Goal: Find specific page/section: Find specific page/section

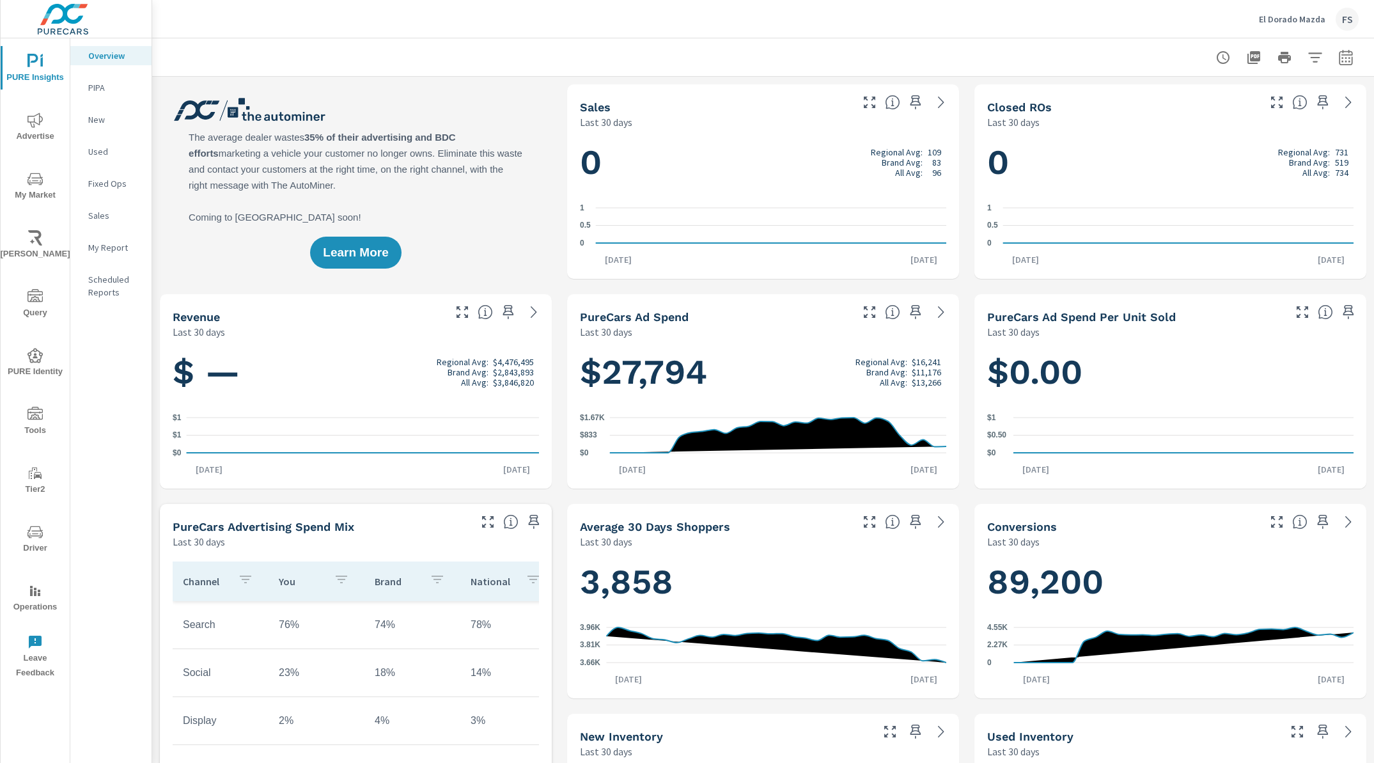
scroll to position [1, 0]
click at [33, 419] on icon "nav menu" at bounding box center [34, 413] width 15 height 13
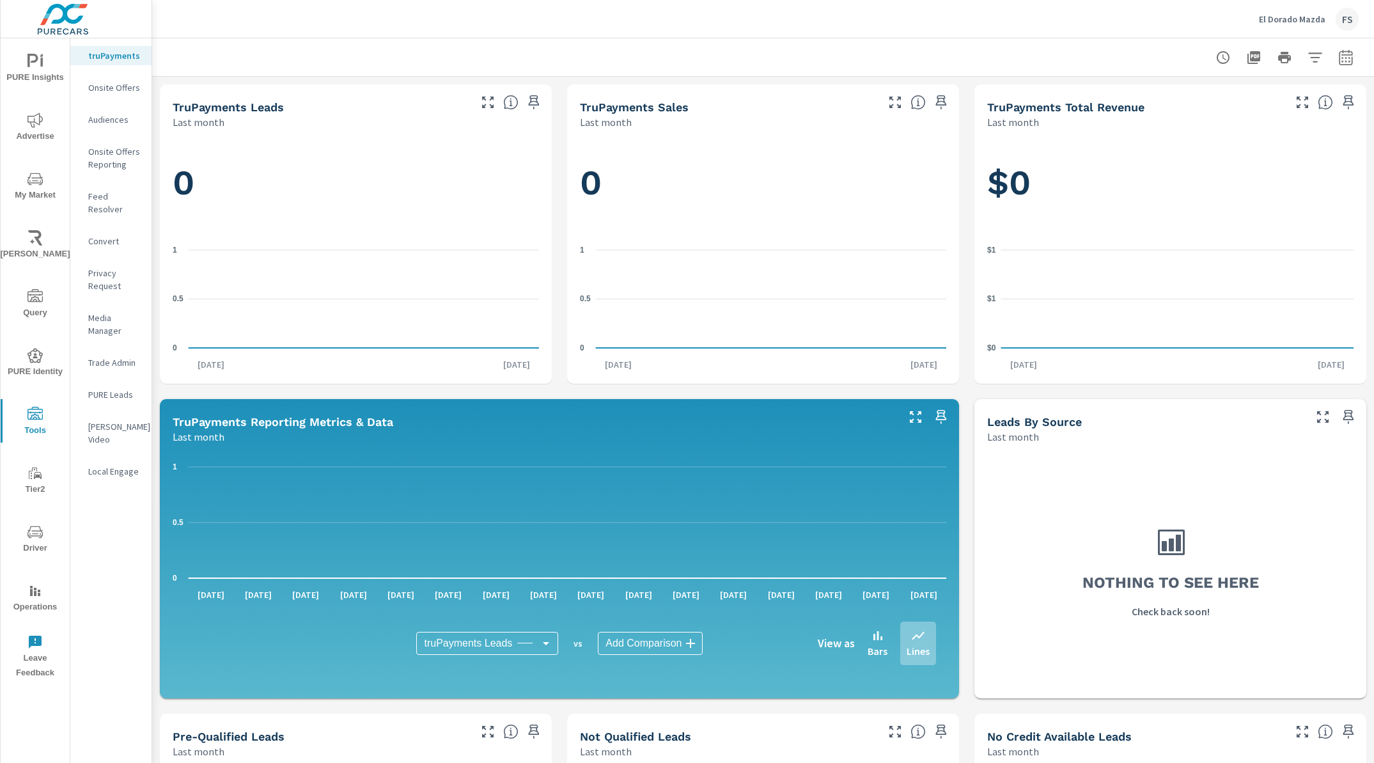
click at [42, 539] on span "Driver" at bounding box center [34, 539] width 61 height 31
